Goal: Check status: Check status

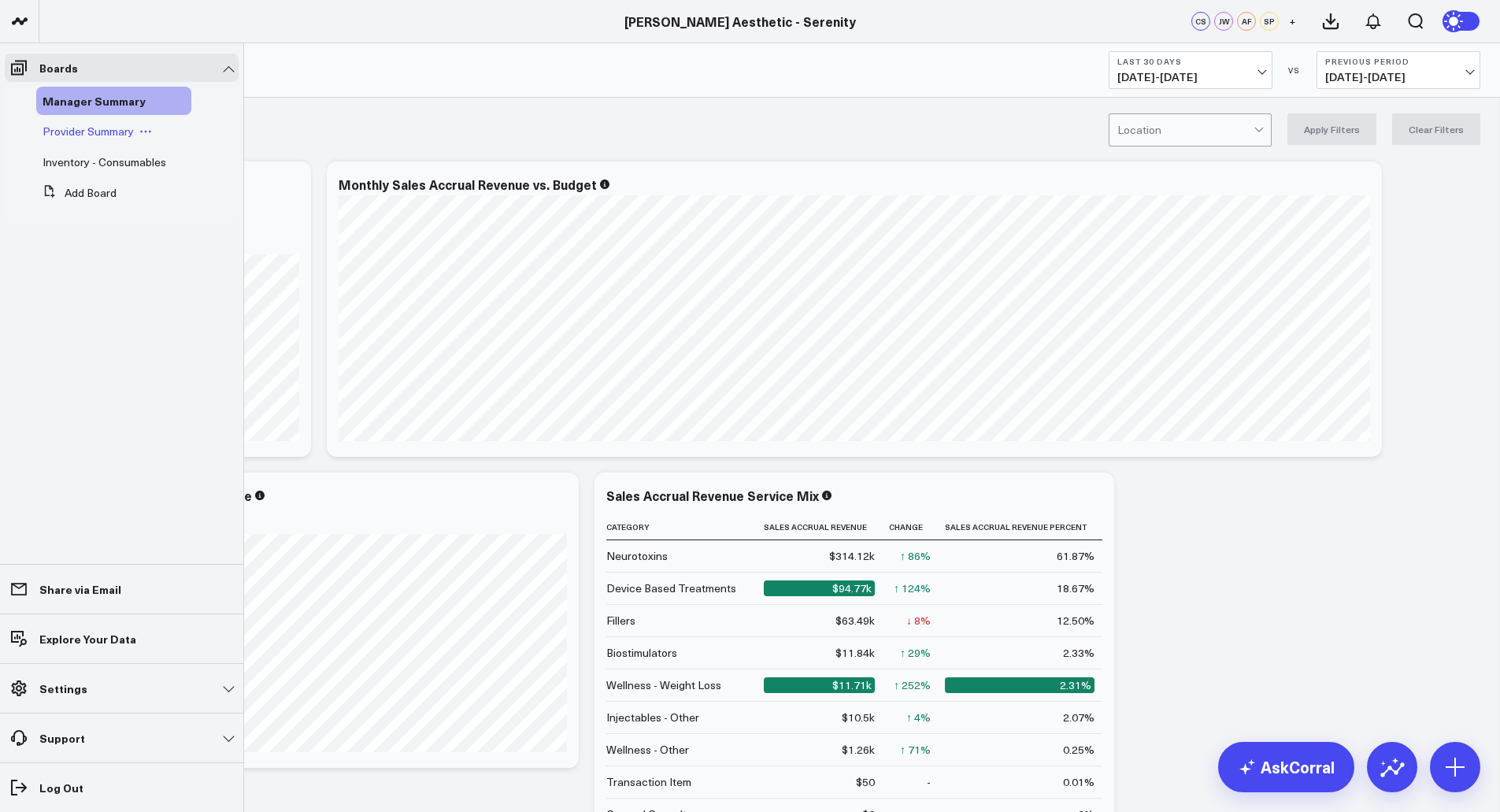
click at [104, 136] on span "Provider Summary" at bounding box center [88, 131] width 91 height 15
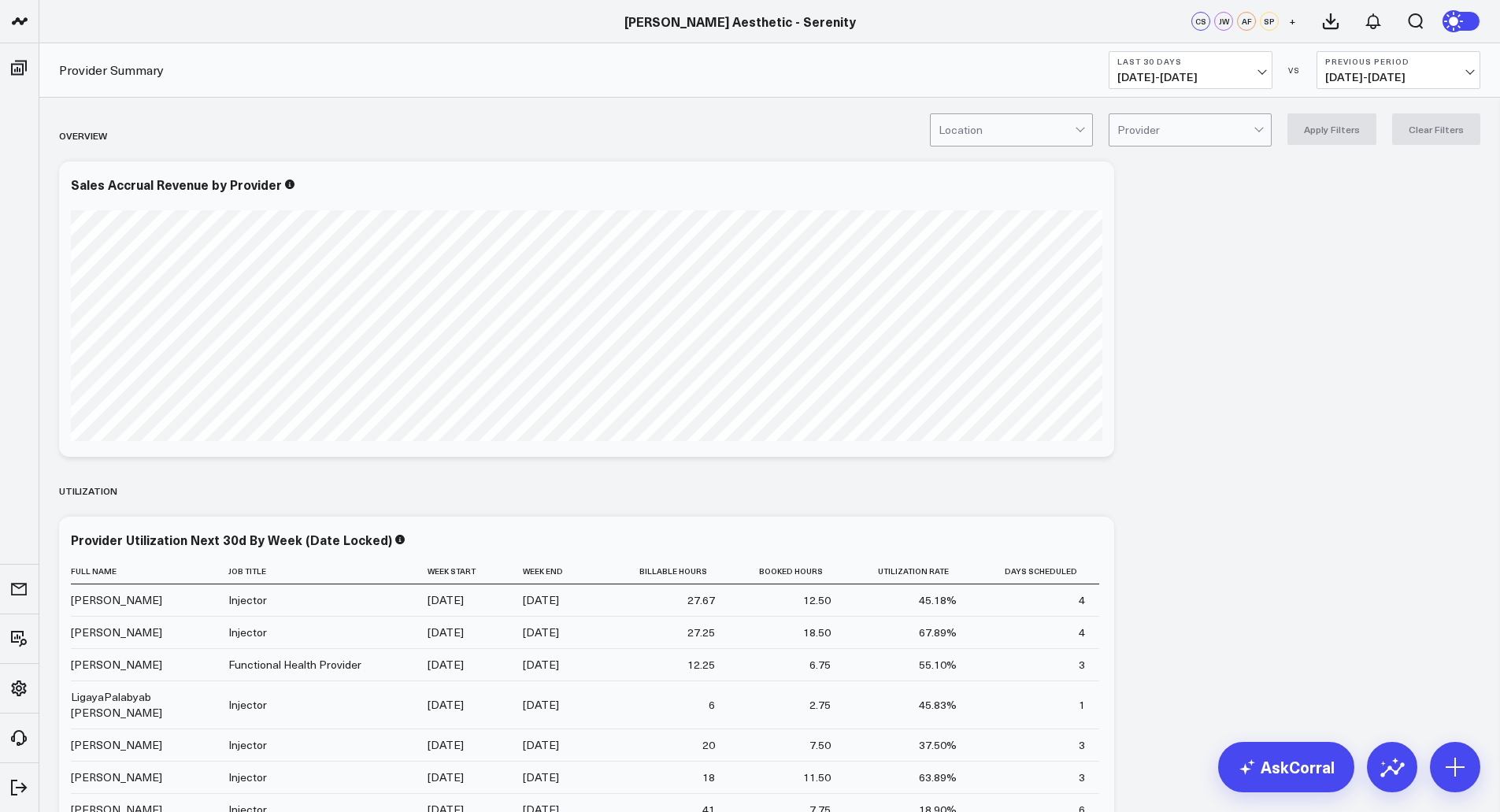
click at [1088, 133] on div at bounding box center [1081, 130] width 13 height 32
click at [1042, 186] on div "[GEOGRAPHIC_DATA]" at bounding box center [1012, 195] width 161 height 32
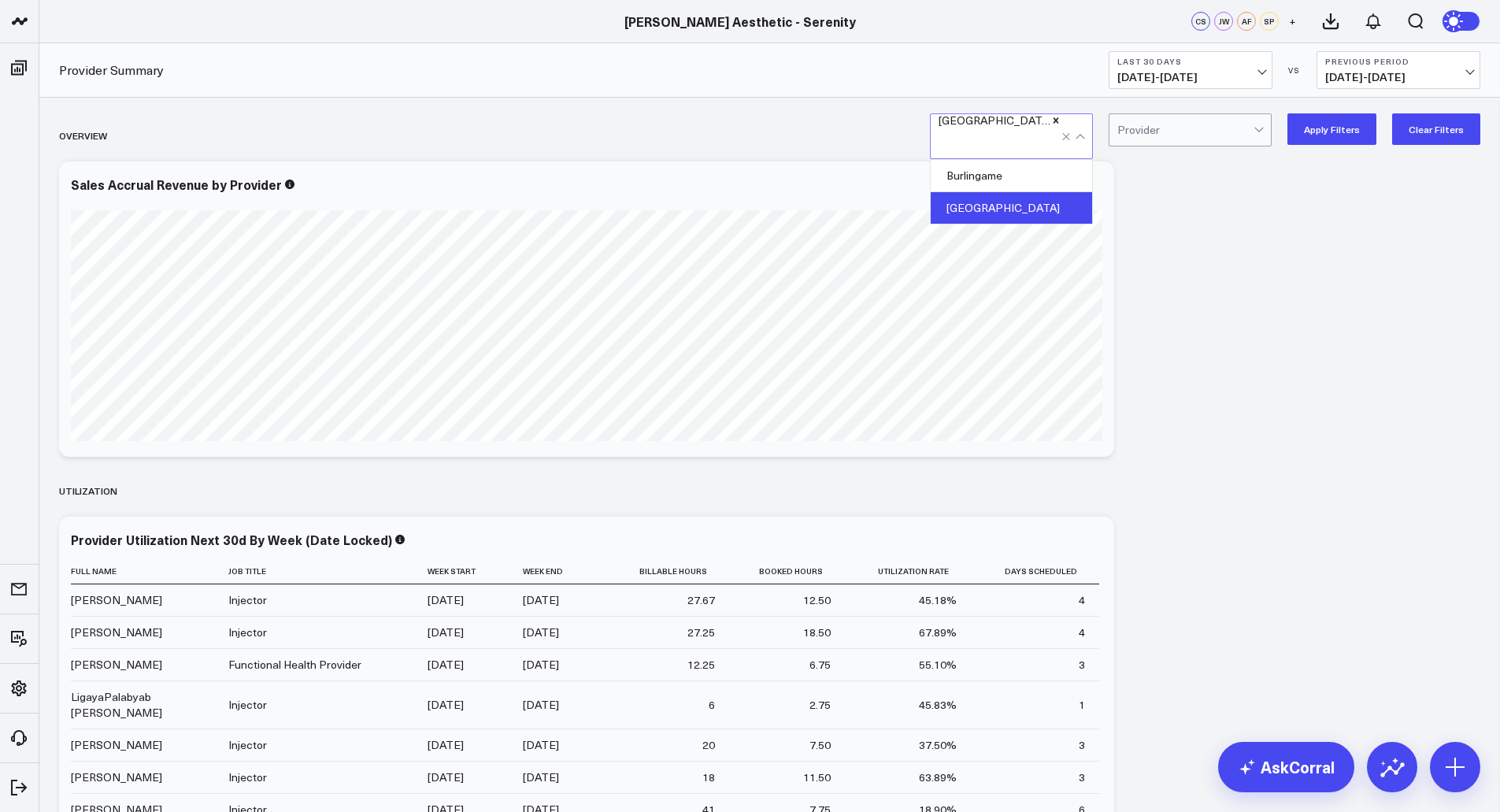
click at [1327, 120] on button "Apply Filters" at bounding box center [1332, 129] width 89 height 32
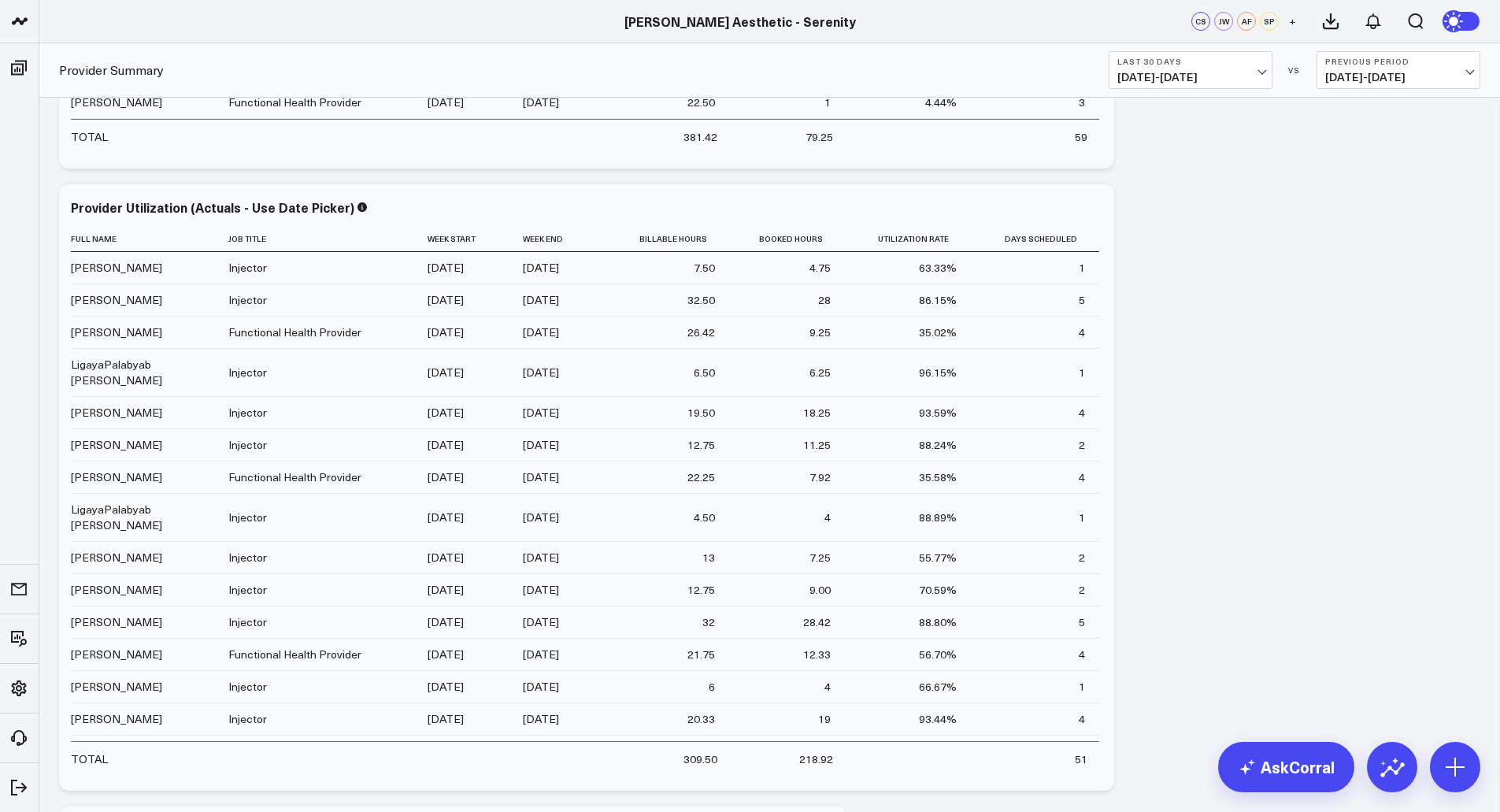
scroll to position [954, 0]
click at [1085, 210] on icon at bounding box center [1093, 210] width 19 height 19
click at [1252, 74] on span "[DATE] - [DATE]" at bounding box center [1191, 77] width 147 height 12
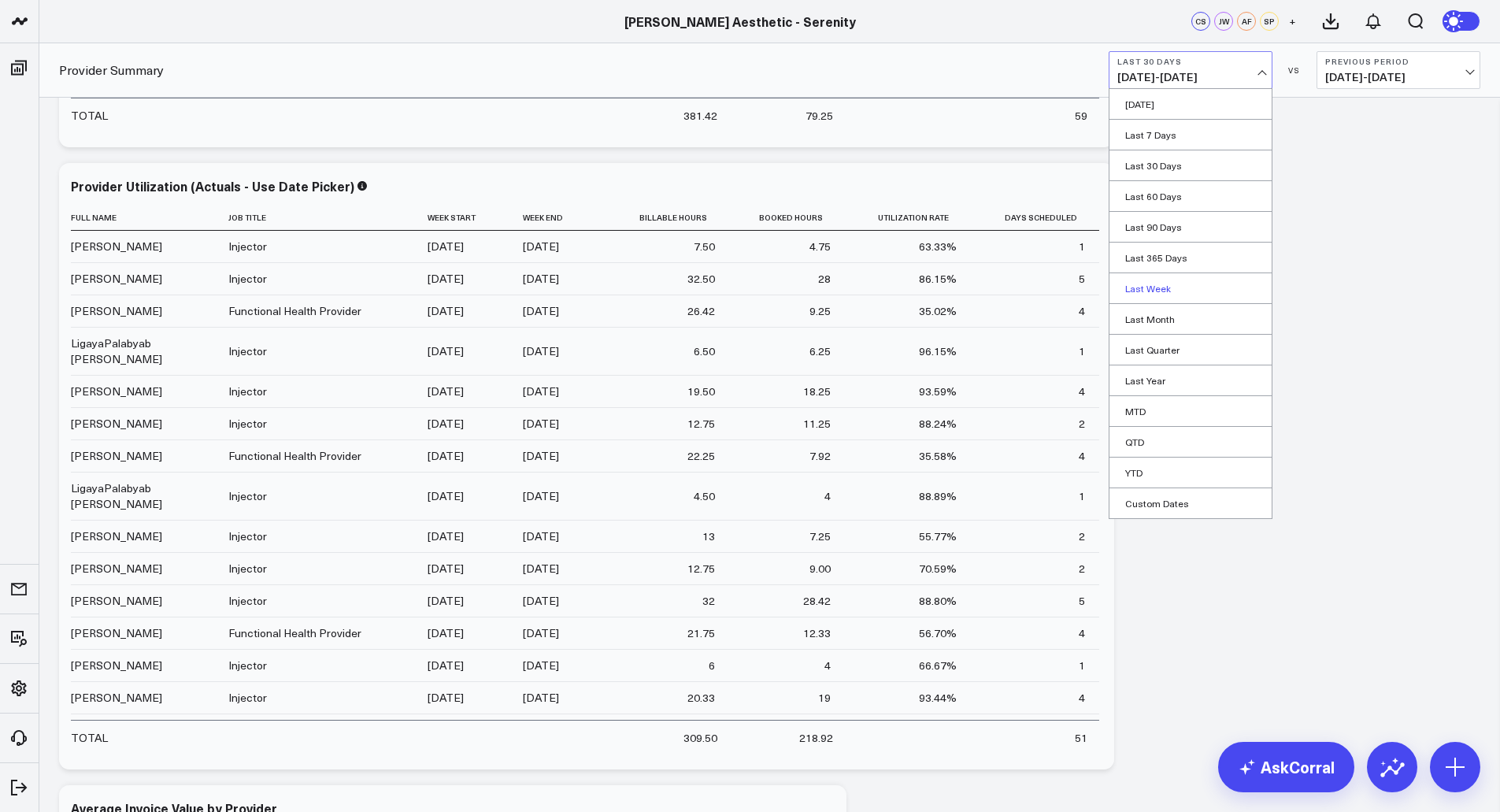
scroll to position [982, 0]
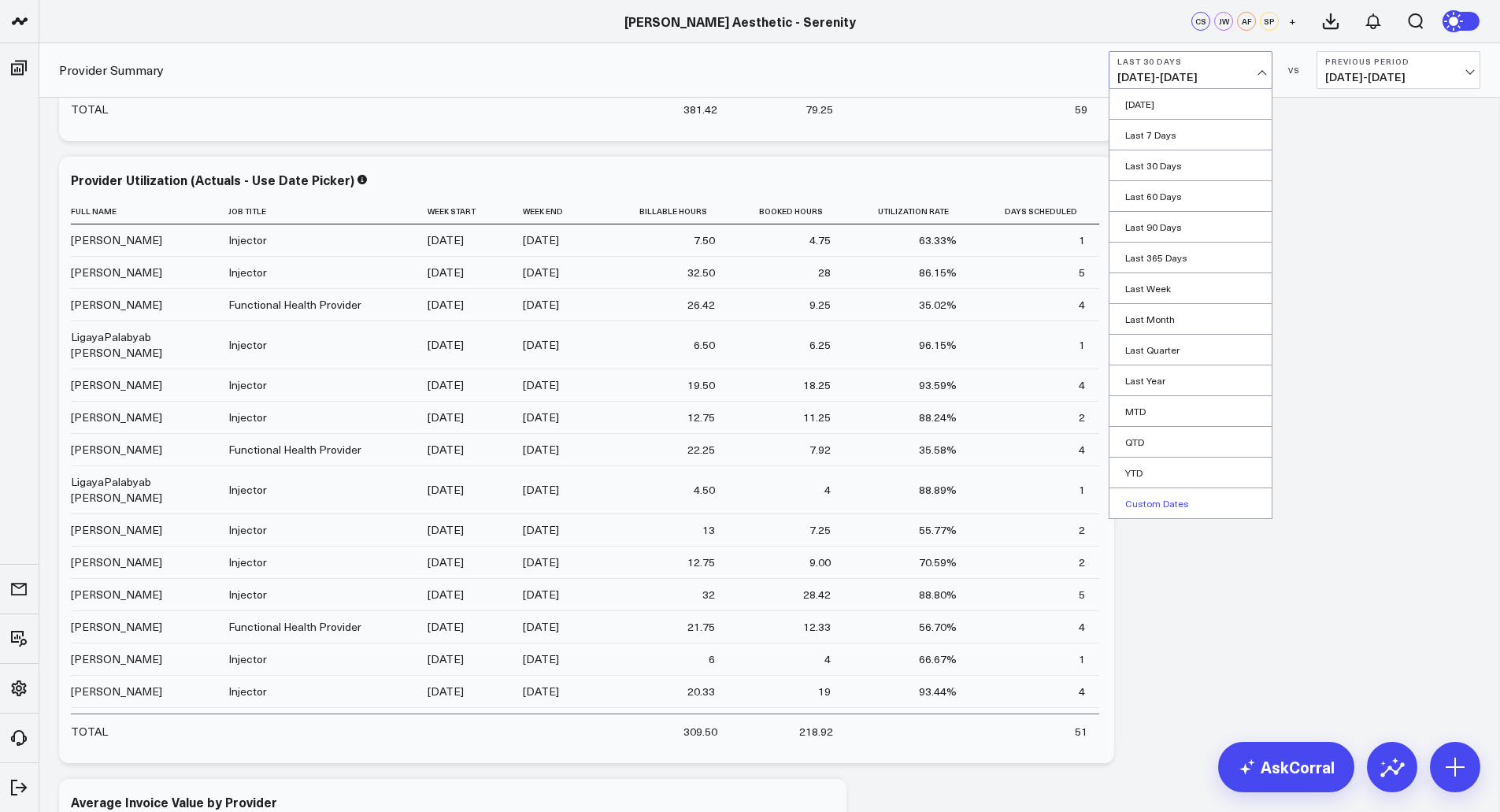
click at [1170, 508] on link "Custom Dates" at bounding box center [1190, 503] width 162 height 30
select select "8"
select select "2025"
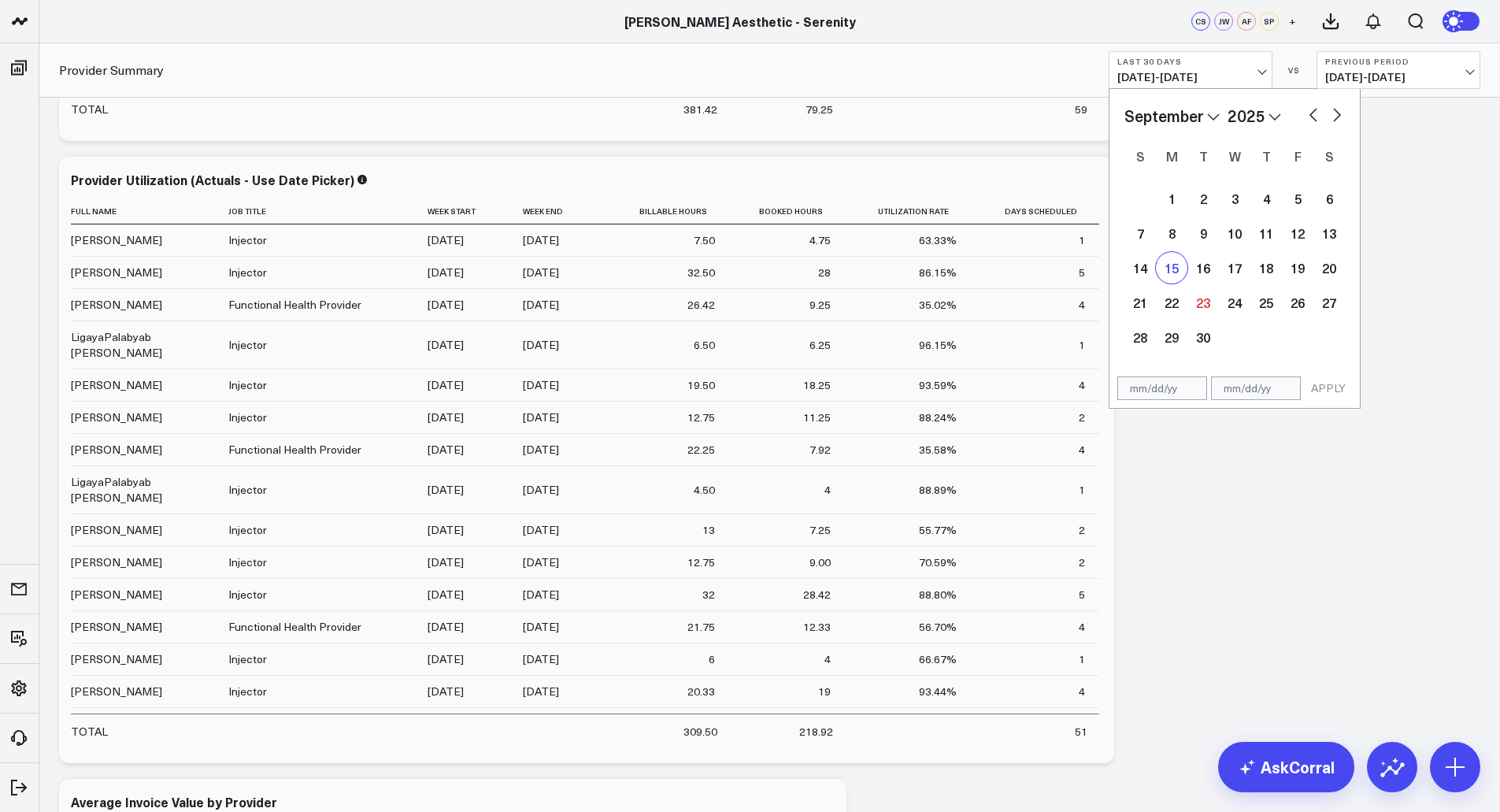
click at [1178, 275] on div "15" at bounding box center [1172, 268] width 32 height 32
type input "[DATE]"
select select "8"
select select "2025"
click at [1141, 308] on div "21" at bounding box center [1141, 303] width 32 height 32
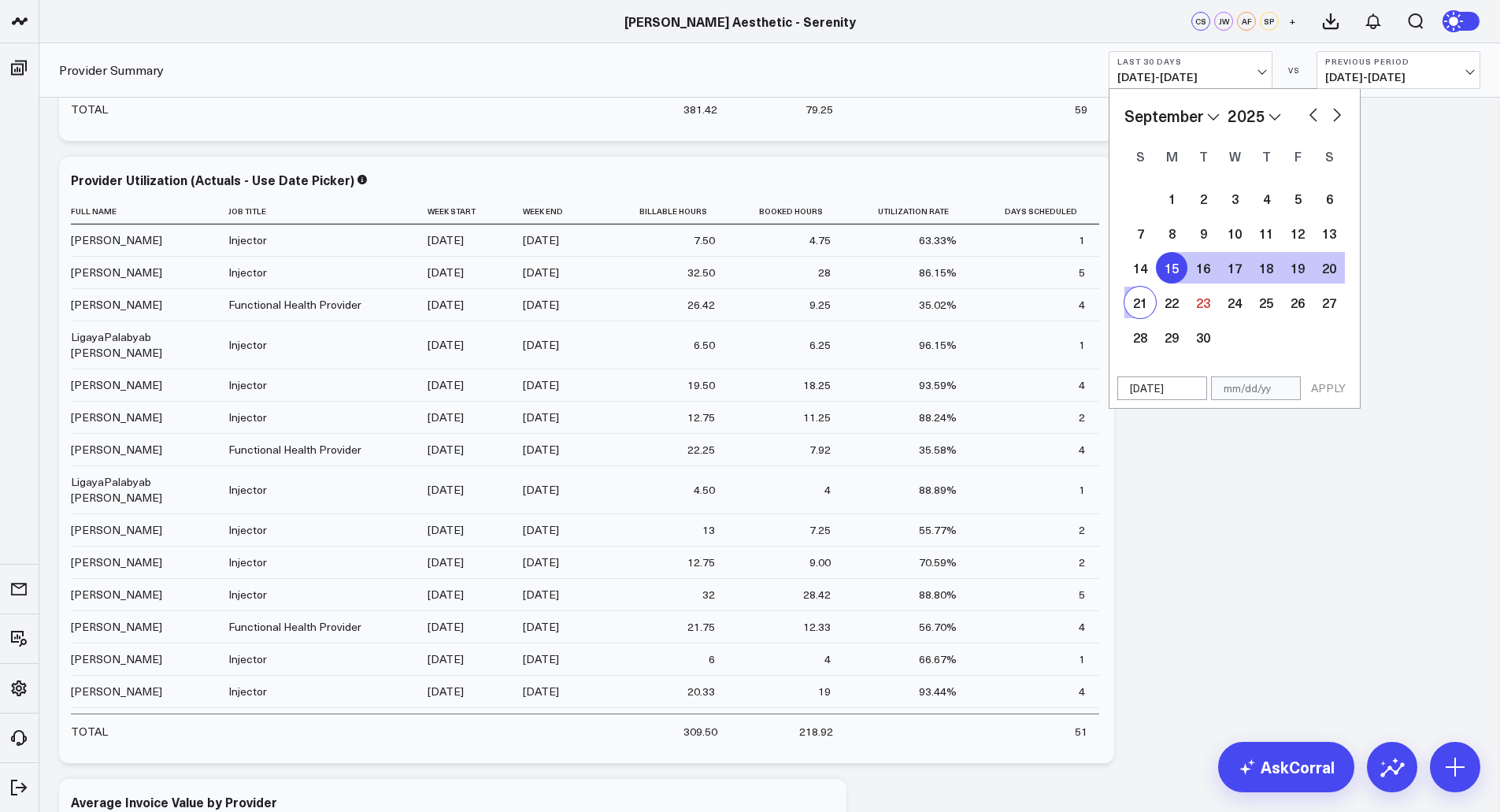
type input "[DATE]"
select select "8"
select select "2025"
click at [1332, 390] on button "APPLY" at bounding box center [1328, 387] width 47 height 24
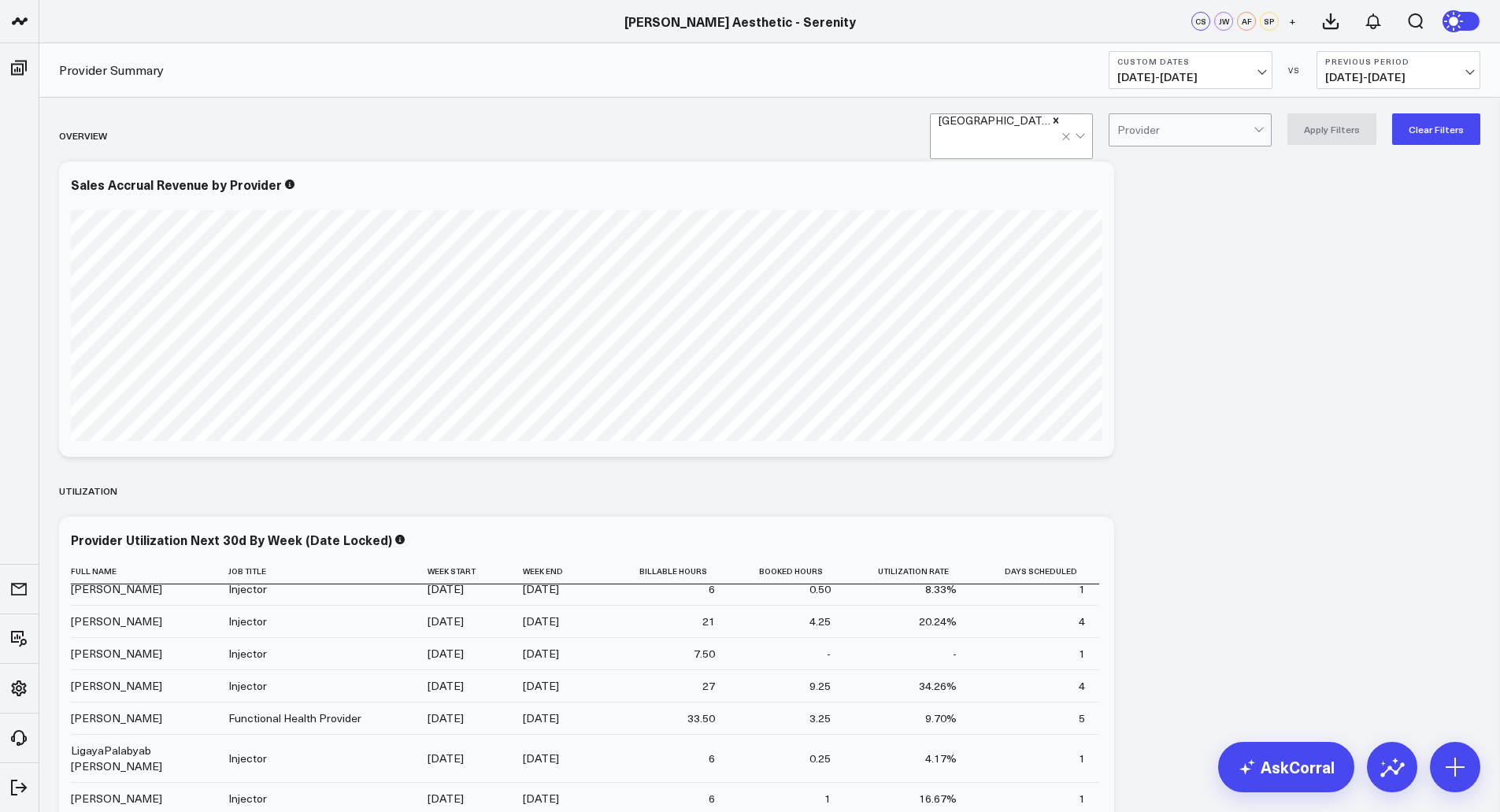
click at [1085, 133] on div at bounding box center [1075, 136] width 27 height 44
click at [1034, 160] on div "Burlingame" at bounding box center [1012, 176] width 161 height 32
click at [1351, 133] on button "Apply Filters" at bounding box center [1332, 129] width 89 height 32
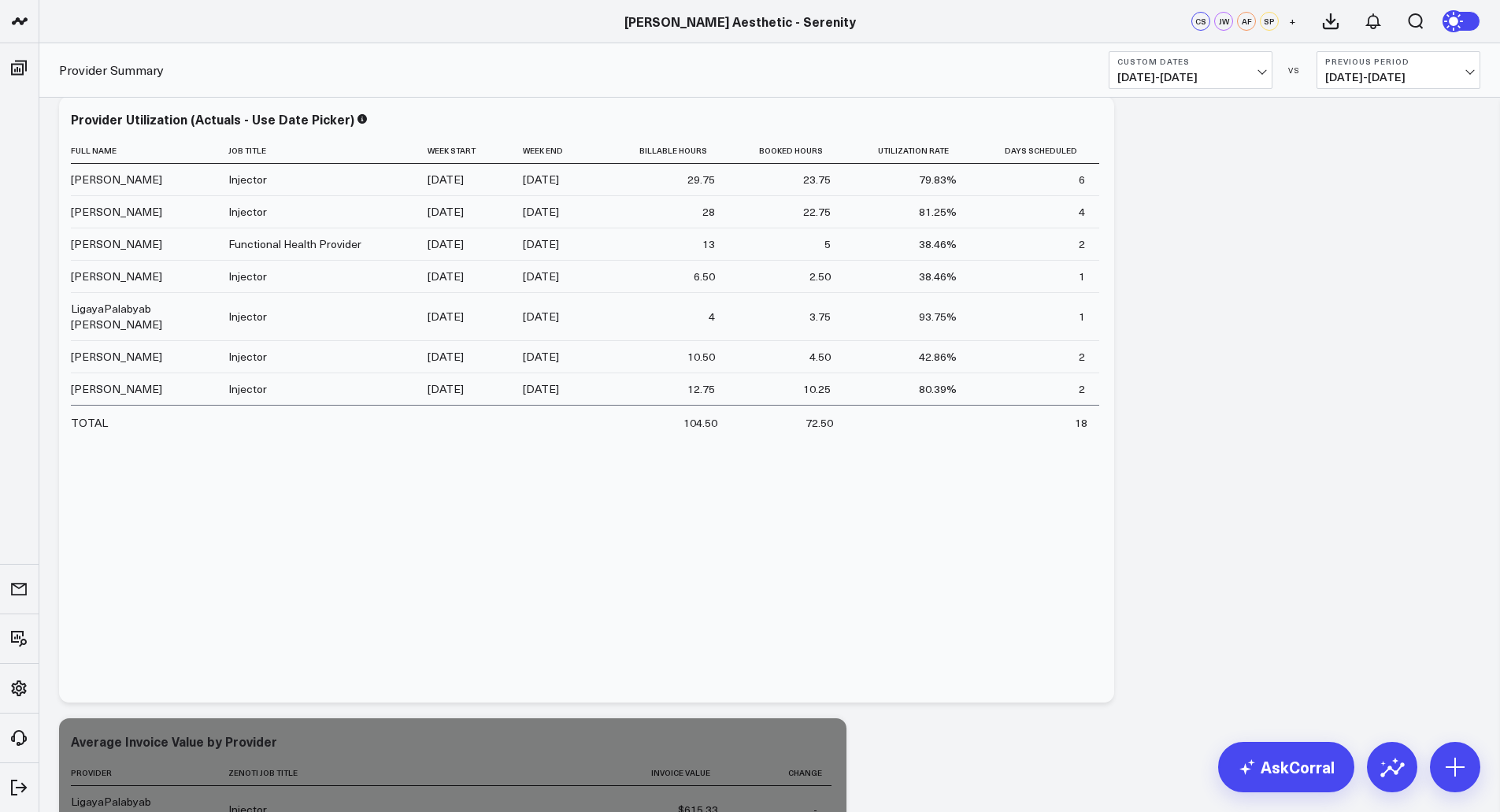
scroll to position [1043, 0]
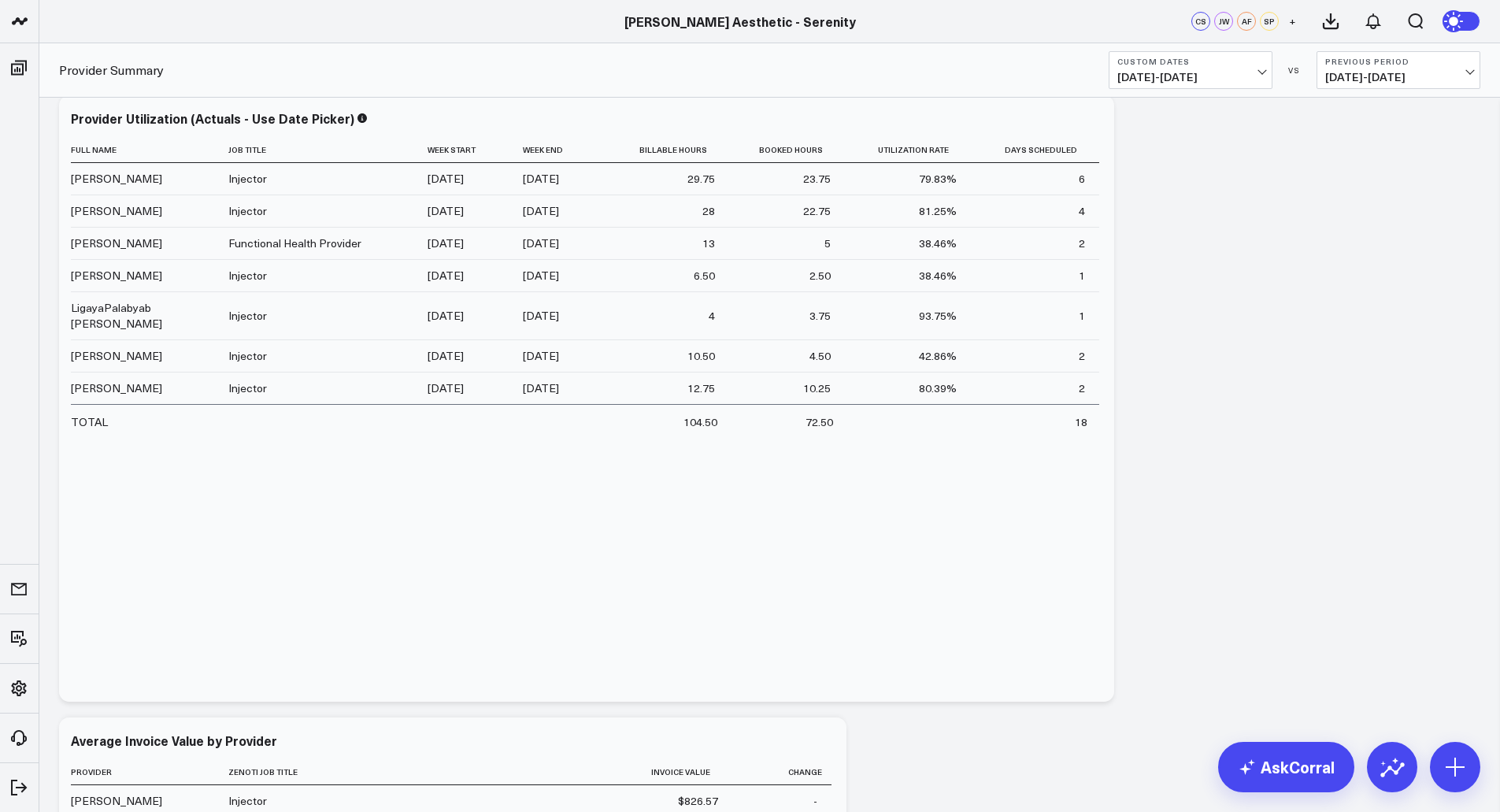
drag, startPoint x: 1270, startPoint y: 72, endPoint x: 1264, endPoint y: 64, distance: 10.0
click at [1264, 64] on button "Custom Dates [DATE] - [DATE]" at bounding box center [1190, 70] width 164 height 38
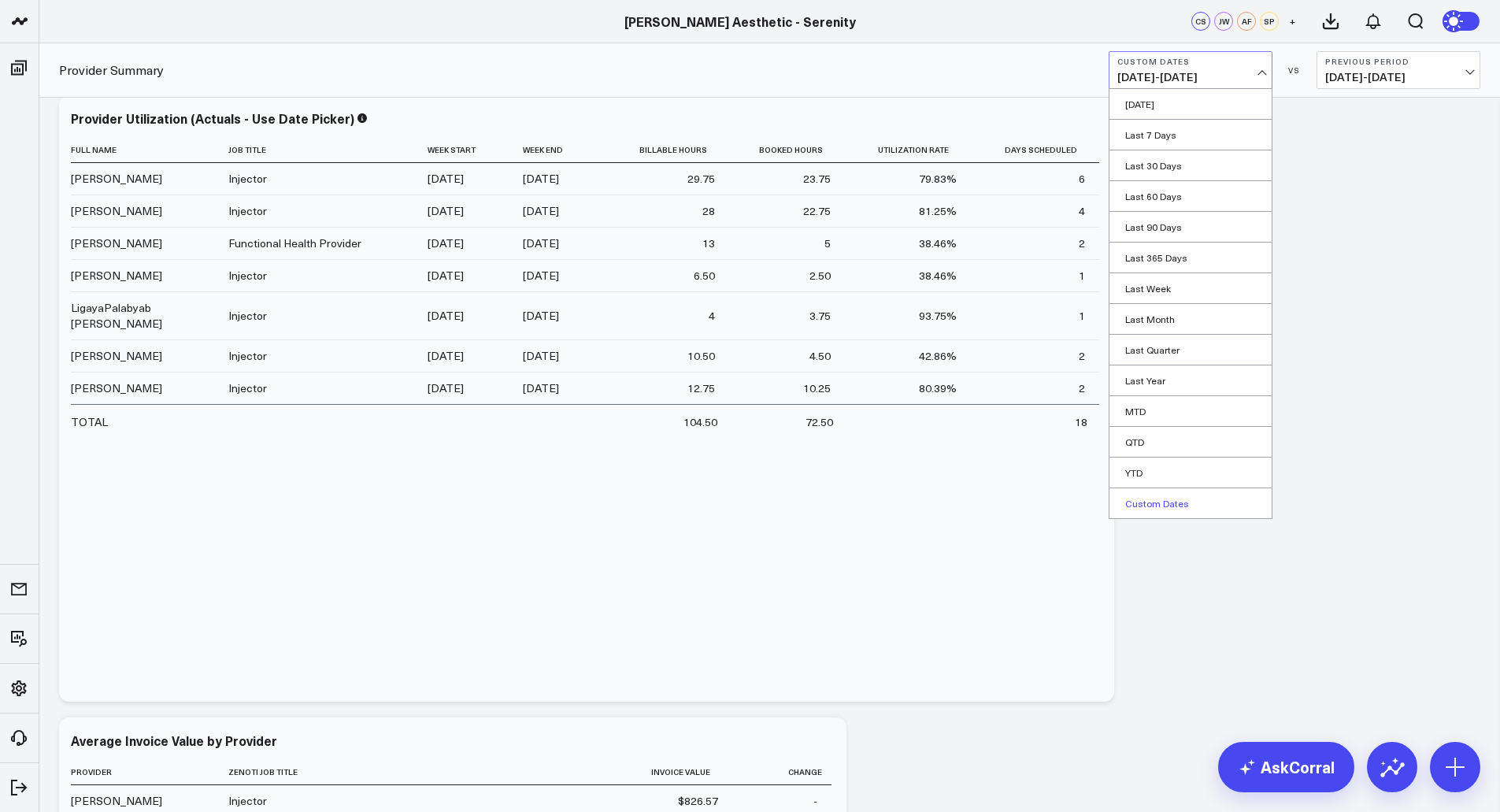
click at [1159, 512] on link "Custom Dates" at bounding box center [1190, 503] width 162 height 30
select select "8"
select select "2025"
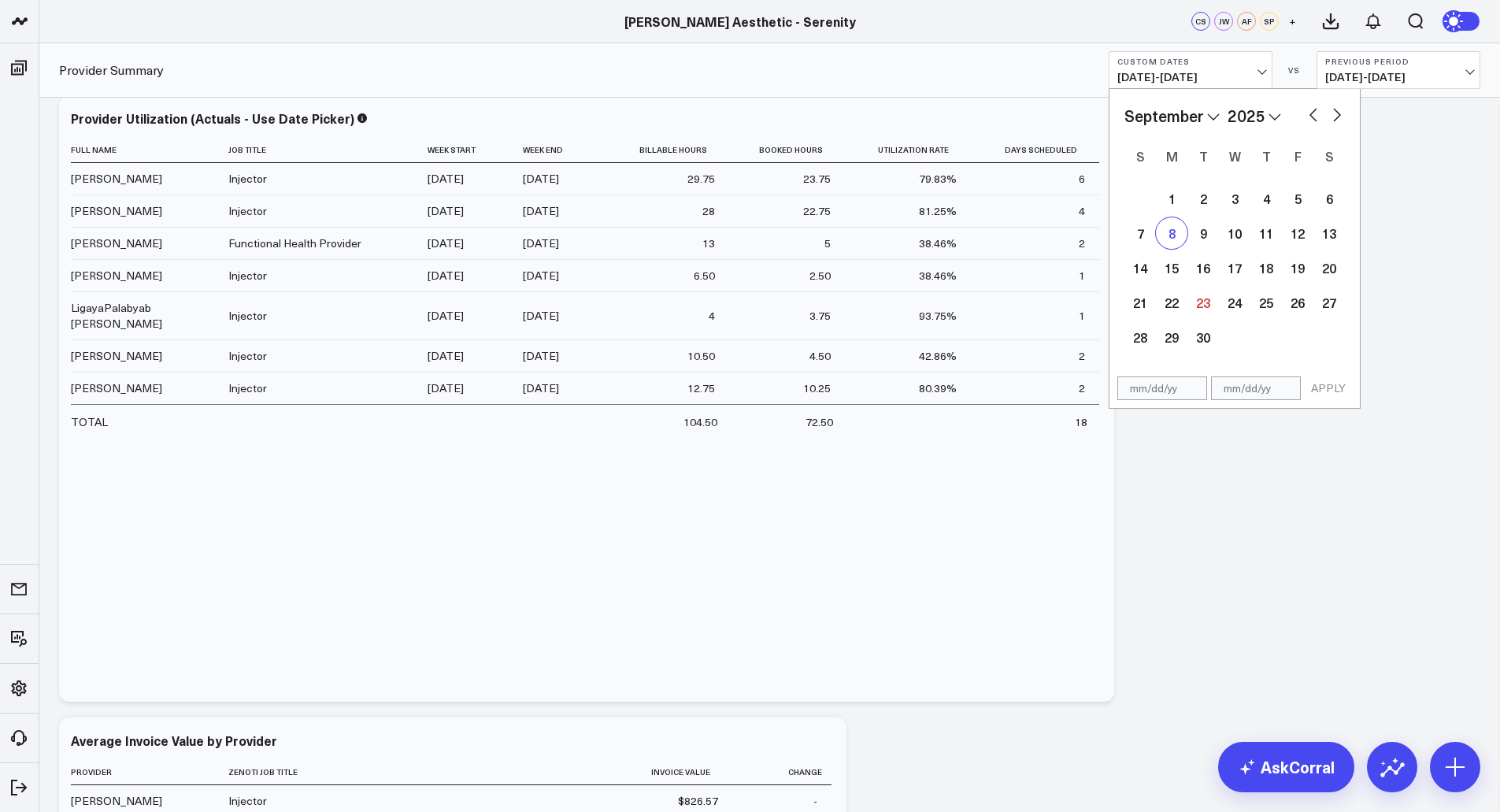
click at [1176, 241] on div "8" at bounding box center [1172, 234] width 32 height 32
type input "[DATE]"
select select "8"
select select "2025"
click at [1149, 273] on div "14" at bounding box center [1141, 268] width 32 height 32
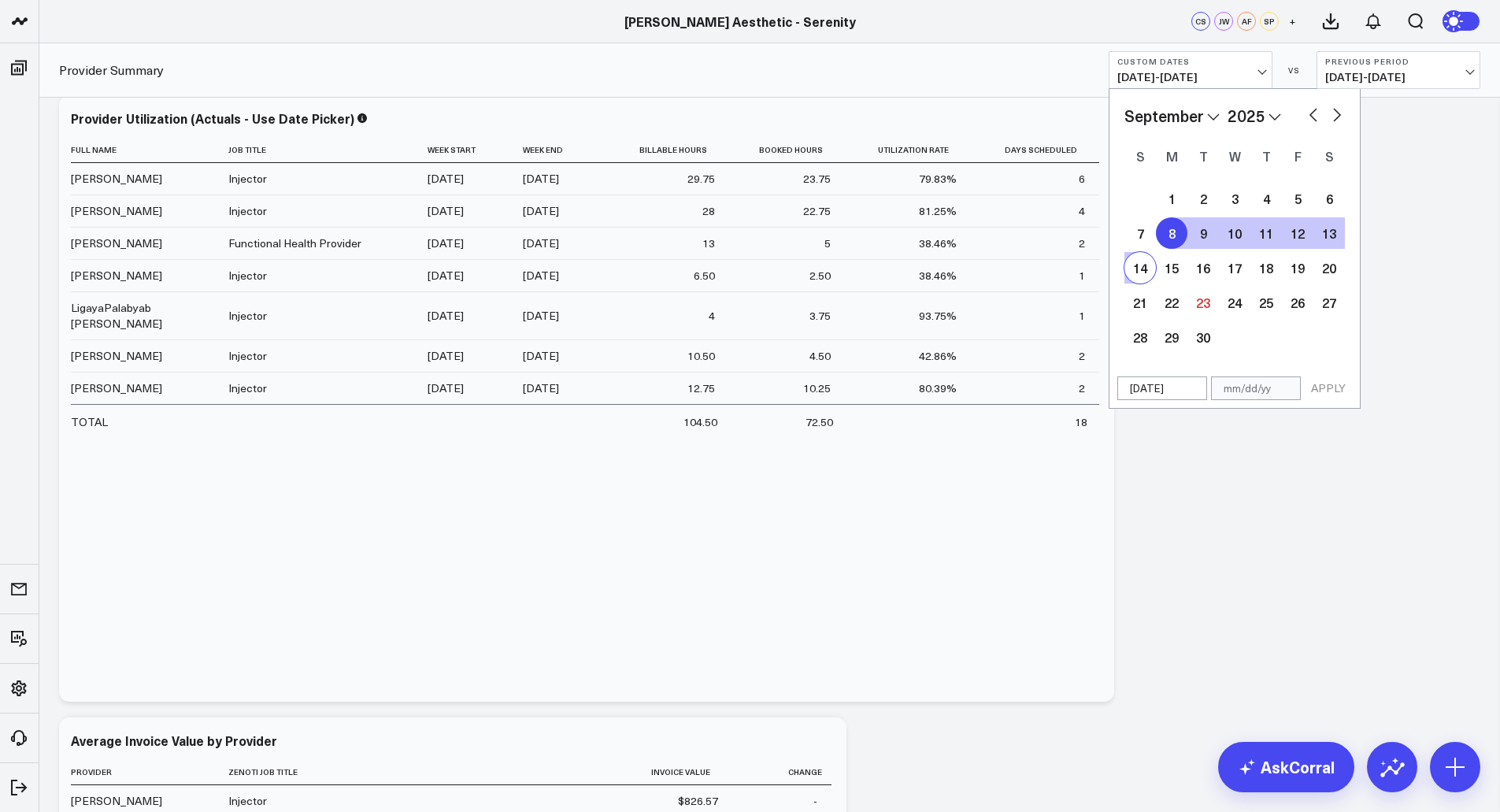
type input "[DATE]"
select select "8"
select select "2025"
click at [1321, 390] on button "APPLY" at bounding box center [1328, 387] width 47 height 24
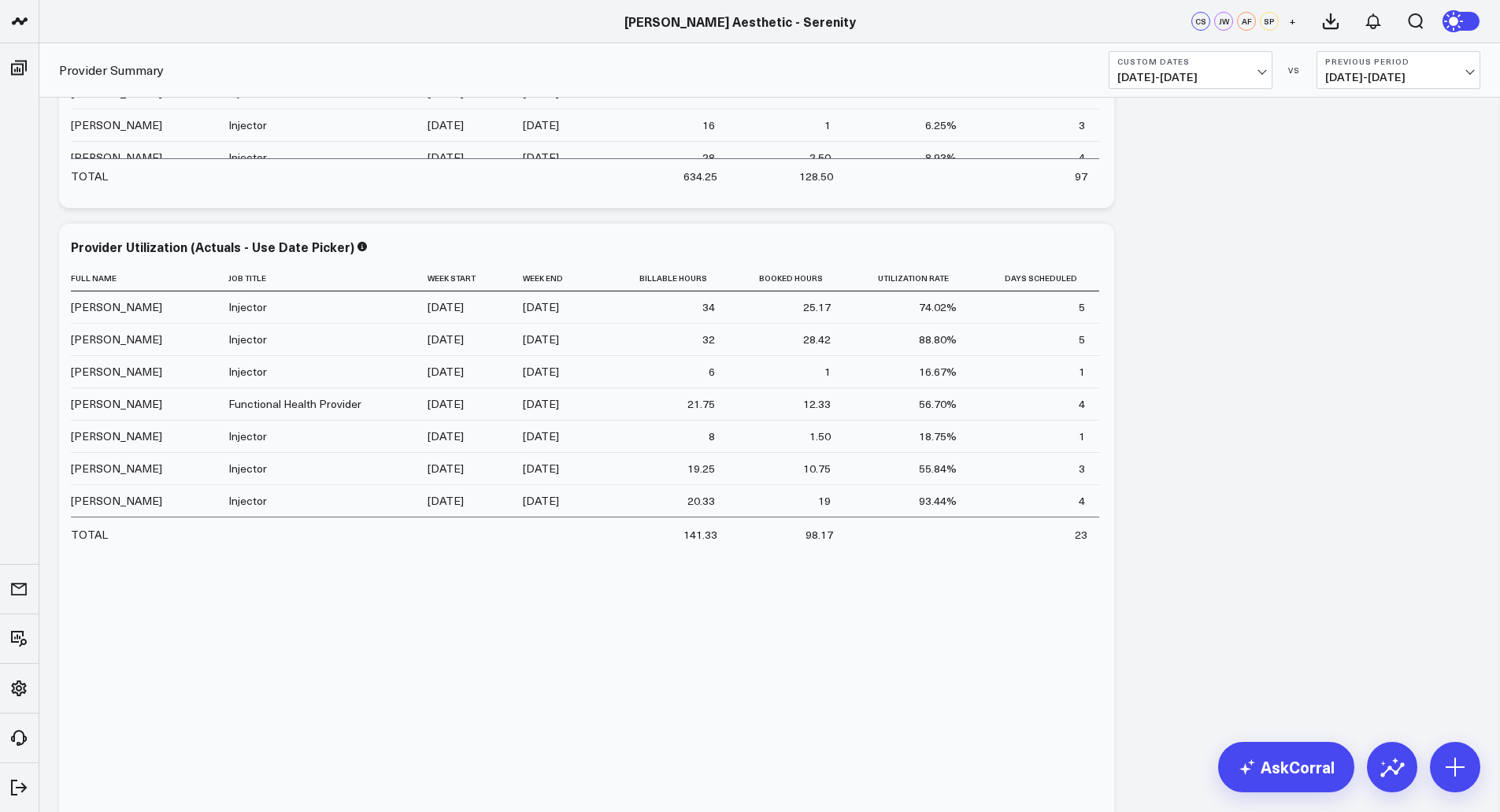
scroll to position [916, 0]
click at [1256, 72] on span "[DATE] - [DATE]" at bounding box center [1191, 77] width 147 height 12
